Goal: Task Accomplishment & Management: Manage account settings

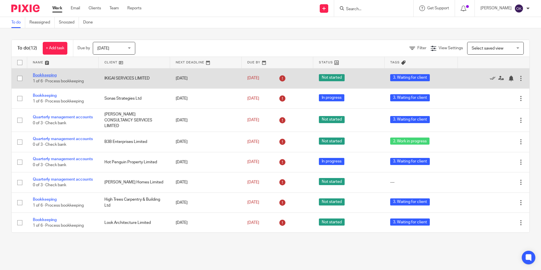
click at [41, 74] on link "Bookkeeping" at bounding box center [45, 75] width 24 height 4
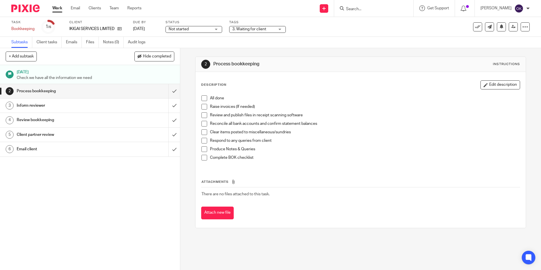
click at [192, 25] on div "Status Not started Not started Not started In progress 1" at bounding box center [194, 27] width 57 height 14
click at [190, 28] on span "Not started" at bounding box center [190, 29] width 42 height 6
click at [179, 50] on span "In progress" at bounding box center [180, 50] width 20 height 4
click at [246, 29] on span "3. Waiting for client" at bounding box center [249, 29] width 34 height 4
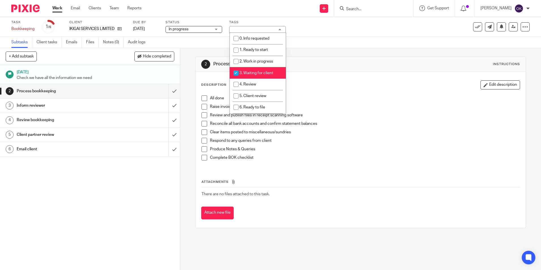
click at [234, 71] on input "checkbox" at bounding box center [236, 73] width 11 height 11
checkbox input "false"
click at [236, 82] on input "checkbox" at bounding box center [236, 84] width 11 height 11
checkbox input "true"
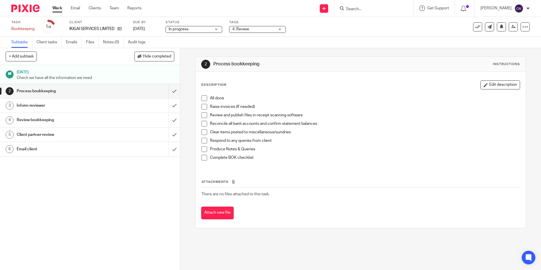
click at [321, 85] on div "Description Edit description" at bounding box center [360, 84] width 319 height 9
click at [203, 97] on span at bounding box center [204, 98] width 6 height 6
click at [203, 108] on span at bounding box center [204, 107] width 6 height 6
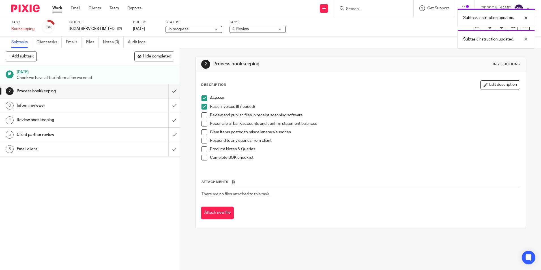
click at [202, 115] on span at bounding box center [204, 115] width 6 height 6
click at [201, 124] on span at bounding box center [204, 124] width 6 height 6
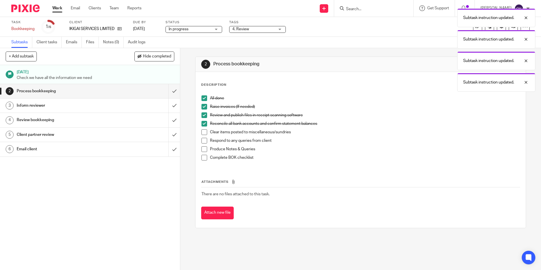
drag, startPoint x: 203, startPoint y: 132, endPoint x: 204, endPoint y: 139, distance: 8.0
click at [203, 132] on span at bounding box center [204, 132] width 6 height 6
click at [203, 141] on span at bounding box center [204, 141] width 6 height 6
click at [202, 147] on span at bounding box center [204, 149] width 6 height 6
click at [203, 155] on span at bounding box center [204, 158] width 6 height 6
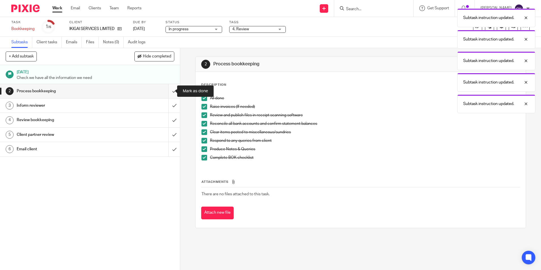
click at [168, 93] on input "submit" at bounding box center [90, 91] width 180 height 14
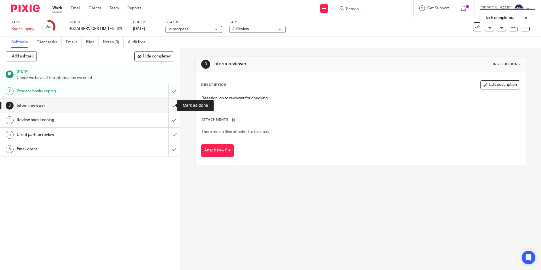
click at [166, 103] on input "submit" at bounding box center [90, 105] width 180 height 14
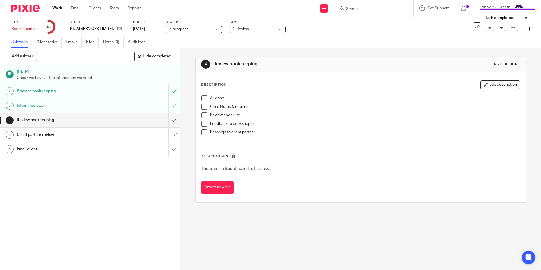
click at [201, 98] on span at bounding box center [204, 98] width 6 height 6
click at [201, 108] on span at bounding box center [204, 107] width 6 height 6
click at [201, 113] on span at bounding box center [204, 115] width 6 height 6
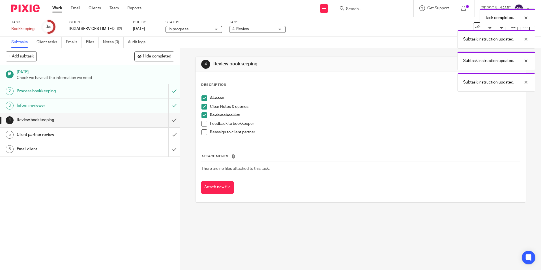
click at [201, 122] on span at bounding box center [204, 124] width 6 height 6
drag, startPoint x: 202, startPoint y: 133, endPoint x: 195, endPoint y: 130, distance: 8.0
click at [202, 133] on span at bounding box center [204, 132] width 6 height 6
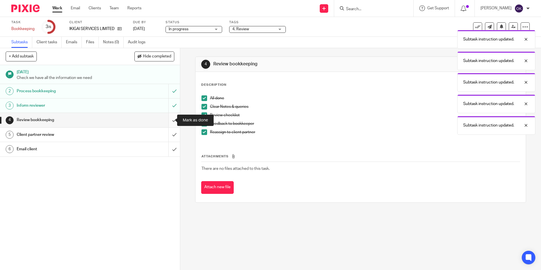
click at [167, 119] on input "submit" at bounding box center [90, 120] width 180 height 14
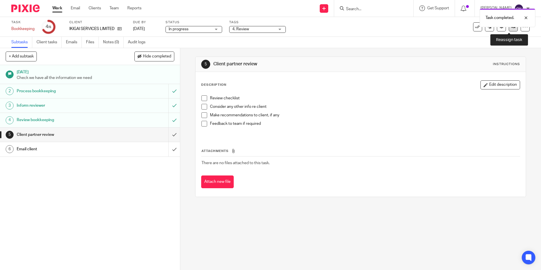
click at [509, 30] on link at bounding box center [513, 26] width 9 height 9
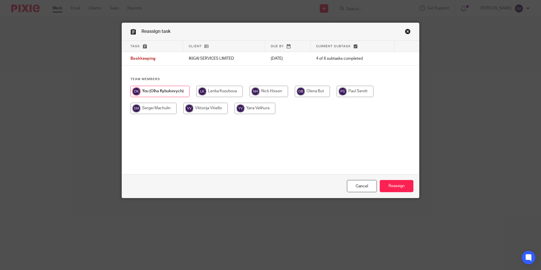
click at [273, 88] on input "radio" at bounding box center [269, 91] width 38 height 11
radio input "true"
click at [397, 189] on input "Reassign" at bounding box center [397, 186] width 34 height 12
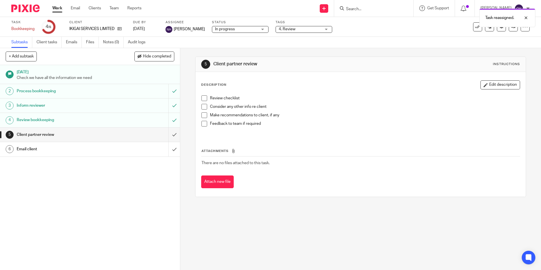
click at [36, 9] on img at bounding box center [25, 9] width 28 height 8
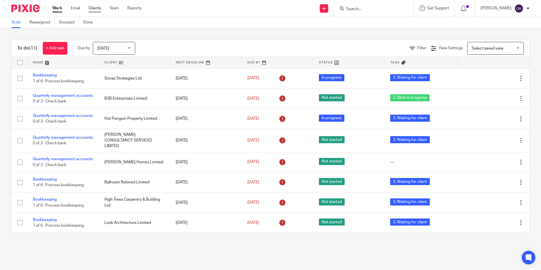
click at [94, 6] on link "Clients" at bounding box center [95, 8] width 12 height 6
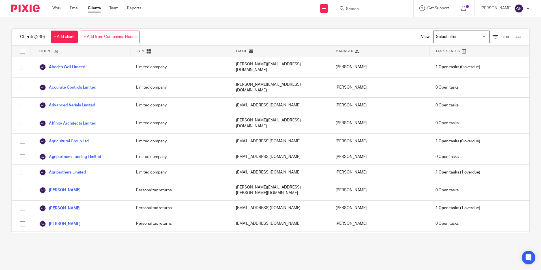
click at [93, 10] on link "Clients" at bounding box center [94, 8] width 13 height 6
click at [357, 11] on input "Search" at bounding box center [370, 9] width 51 height 5
type input "iki"
click at [367, 22] on link at bounding box center [392, 24] width 96 height 13
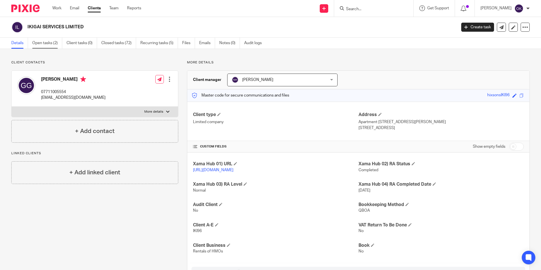
click at [58, 45] on link "Open tasks (2)" at bounding box center [47, 43] width 30 height 11
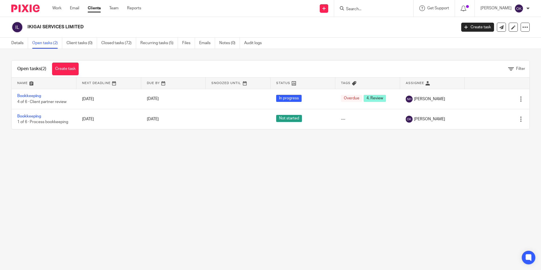
click at [34, 8] on img at bounding box center [25, 9] width 28 height 8
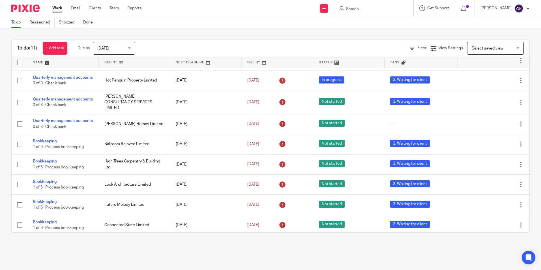
scroll to position [70, 0]
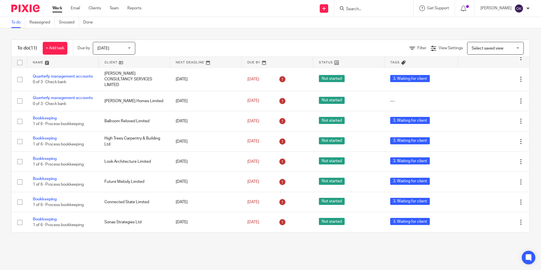
click at [97, 47] on div "Today Today" at bounding box center [114, 48] width 42 height 13
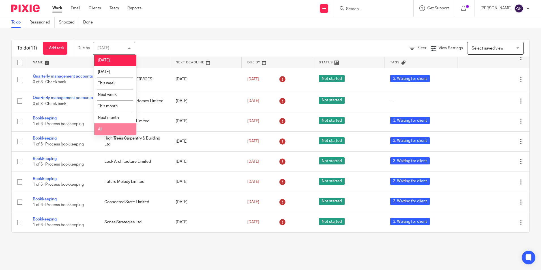
click at [95, 127] on li "All" at bounding box center [115, 129] width 42 height 12
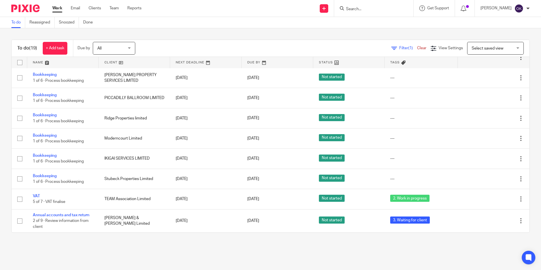
scroll to position [235, 0]
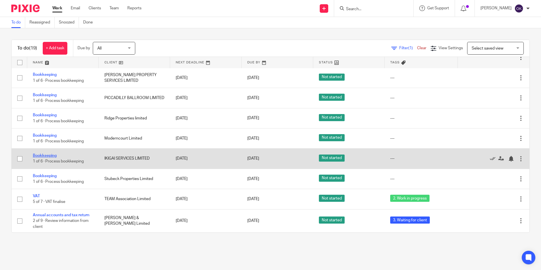
click at [40, 155] on link "Bookkeeping" at bounding box center [45, 156] width 24 height 4
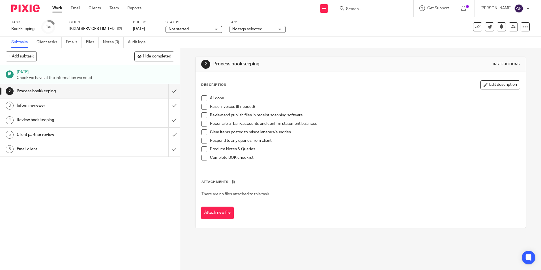
click at [182, 29] on span "Not started" at bounding box center [179, 29] width 20 height 4
click at [179, 48] on span "In progress" at bounding box center [180, 50] width 20 height 4
click at [253, 28] on span "No tags selected" at bounding box center [247, 29] width 30 height 4
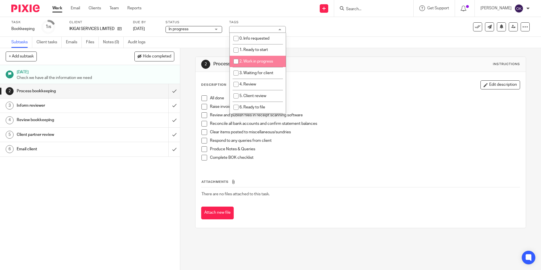
click at [258, 63] on span "2. Work in progress" at bounding box center [256, 61] width 34 height 4
checkbox input "true"
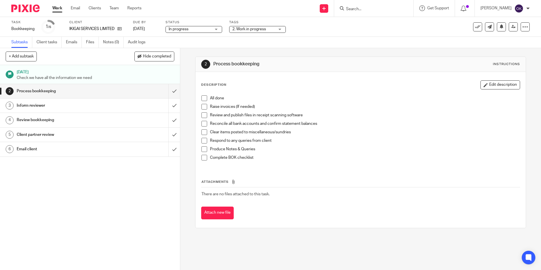
click at [28, 11] on img at bounding box center [25, 9] width 28 height 8
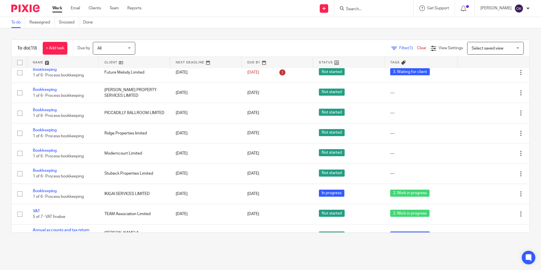
scroll to position [235, 0]
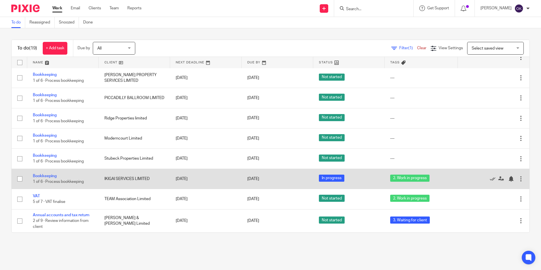
click at [40, 173] on td "Bookkeeping 1 of 6 · Process bookkeeping" at bounding box center [63, 179] width 72 height 20
click at [42, 177] on link "Bookkeeping" at bounding box center [45, 176] width 24 height 4
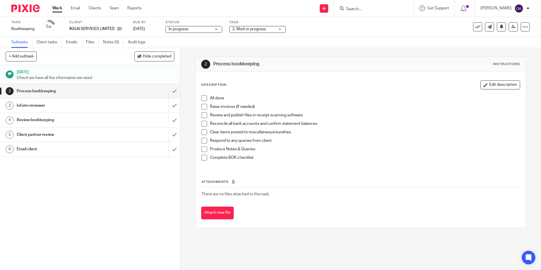
drag, startPoint x: 251, startPoint y: 29, endPoint x: 250, endPoint y: 37, distance: 7.2
click at [251, 30] on span "2. Work in progress" at bounding box center [249, 29] width 34 height 4
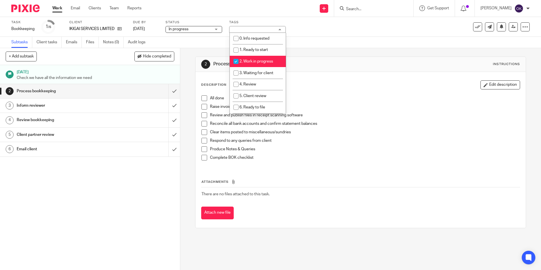
click at [236, 61] on input "checkbox" at bounding box center [236, 61] width 11 height 11
checkbox input "false"
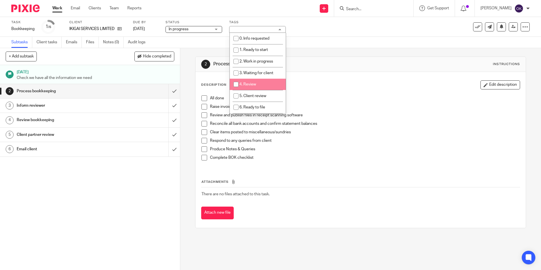
drag, startPoint x: 236, startPoint y: 82, endPoint x: 285, endPoint y: 88, distance: 48.8
click at [236, 82] on input "checkbox" at bounding box center [236, 84] width 11 height 11
checkbox input "true"
click at [327, 90] on div "Description Edit description All done Raise invoices (If needed) Review and pub…" at bounding box center [360, 123] width 319 height 87
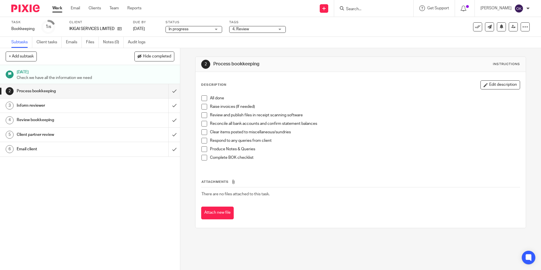
click at [203, 100] on span at bounding box center [204, 98] width 6 height 6
click at [204, 106] on span at bounding box center [204, 107] width 6 height 6
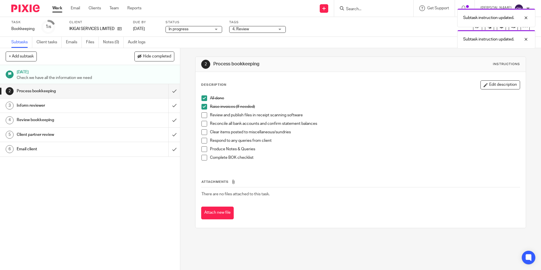
click at [201, 116] on span at bounding box center [204, 115] width 6 height 6
click at [202, 124] on span at bounding box center [204, 124] width 6 height 6
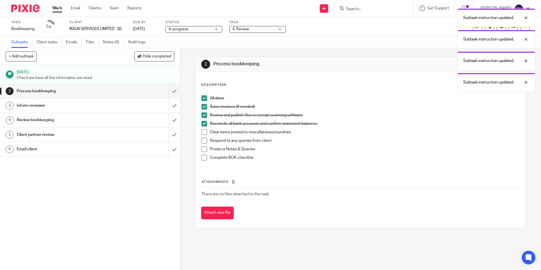
click at [203, 132] on span at bounding box center [204, 132] width 6 height 6
click at [203, 141] on span at bounding box center [204, 141] width 6 height 6
click at [202, 150] on span at bounding box center [204, 149] width 6 height 6
click at [202, 157] on span at bounding box center [204, 158] width 6 height 6
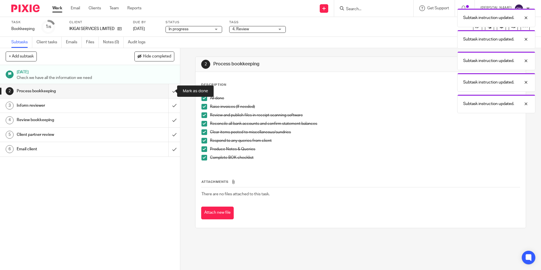
click at [170, 95] on input "submit" at bounding box center [90, 91] width 180 height 14
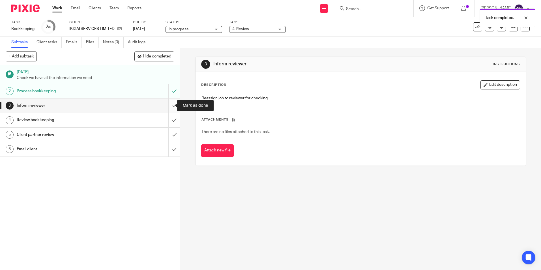
click at [171, 106] on input "submit" at bounding box center [90, 105] width 180 height 14
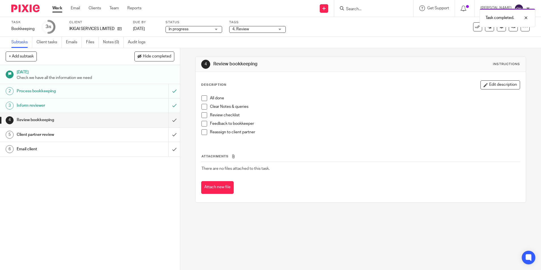
click at [201, 105] on span at bounding box center [204, 107] width 6 height 6
click at [203, 96] on span at bounding box center [204, 98] width 6 height 6
click at [201, 113] on span at bounding box center [204, 115] width 6 height 6
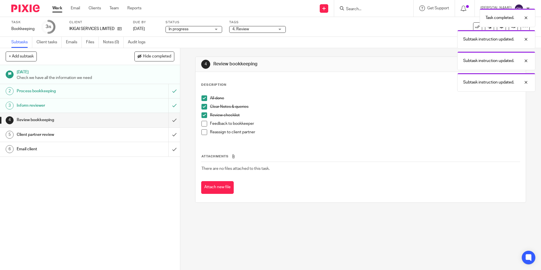
drag, startPoint x: 203, startPoint y: 122, endPoint x: 204, endPoint y: 129, distance: 7.2
click at [203, 122] on span at bounding box center [204, 124] width 6 height 6
drag, startPoint x: 203, startPoint y: 129, endPoint x: 191, endPoint y: 127, distance: 12.4
click at [203, 129] on span at bounding box center [204, 132] width 6 height 6
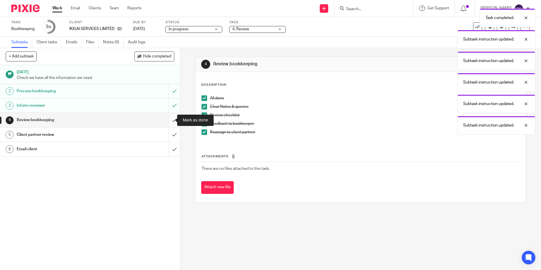
click at [167, 120] on input "submit" at bounding box center [90, 120] width 180 height 14
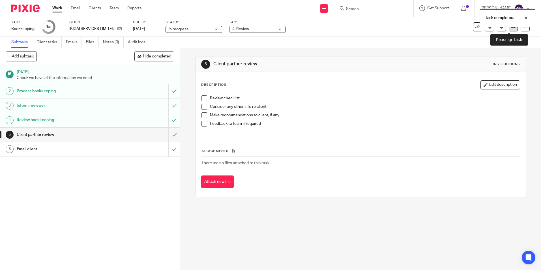
click at [509, 29] on link at bounding box center [513, 26] width 9 height 9
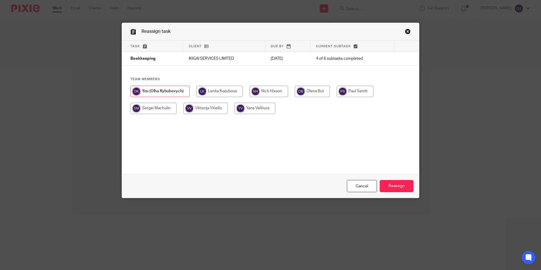
drag, startPoint x: 276, startPoint y: 89, endPoint x: 312, endPoint y: 104, distance: 39.2
click at [276, 89] on input "radio" at bounding box center [269, 91] width 38 height 11
radio input "true"
click at [393, 184] on input "Reassign" at bounding box center [397, 186] width 34 height 12
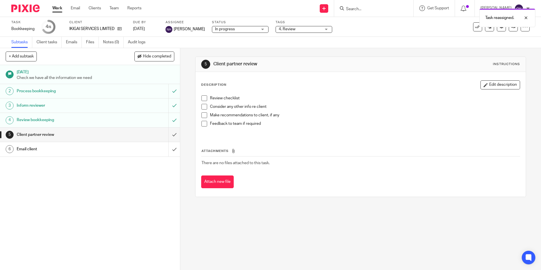
click at [34, 8] on img at bounding box center [25, 9] width 28 height 8
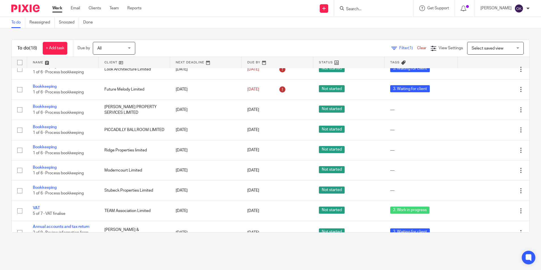
scroll to position [215, 0]
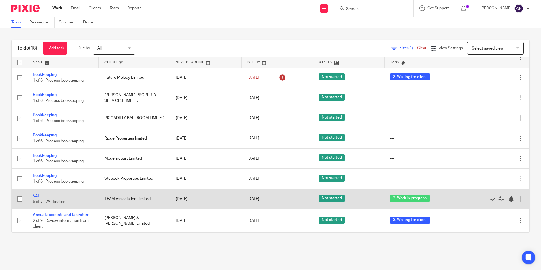
click at [35, 196] on link "VAT" at bounding box center [36, 196] width 7 height 4
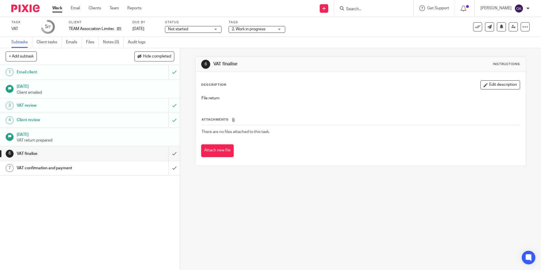
click at [241, 32] on div "2. Work in progress" at bounding box center [257, 29] width 57 height 7
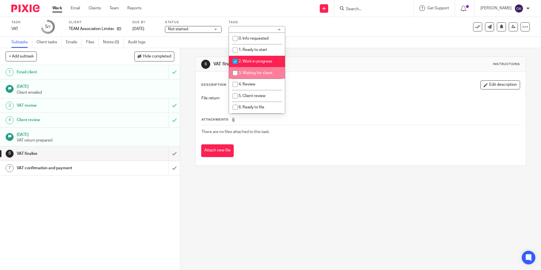
click at [236, 71] on input "checkbox" at bounding box center [235, 73] width 11 height 11
checkbox input "true"
drag, startPoint x: 29, startPoint y: 6, endPoint x: 35, endPoint y: 10, distance: 7.1
click at [29, 6] on img at bounding box center [25, 9] width 28 height 8
